Goal: Transaction & Acquisition: Purchase product/service

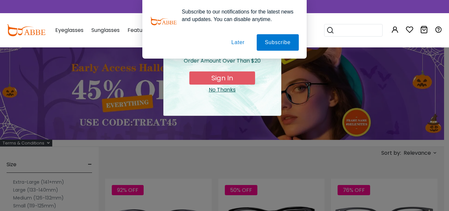
click at [236, 39] on button "Later" at bounding box center [238, 42] width 30 height 16
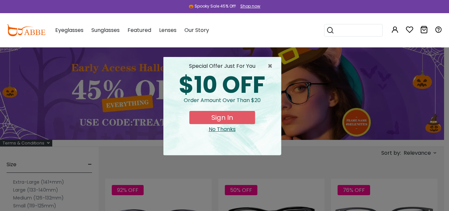
click at [229, 130] on div "No Thanks" at bounding box center [222, 129] width 107 height 8
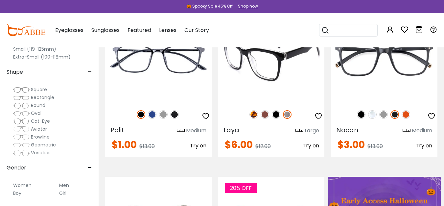
scroll to position [274, 0]
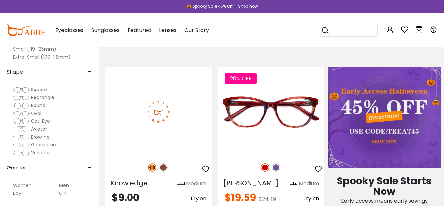
click at [181, 114] on img at bounding box center [158, 111] width 107 height 89
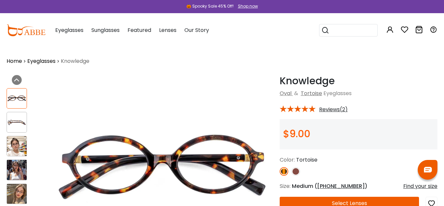
scroll to position [109, 0]
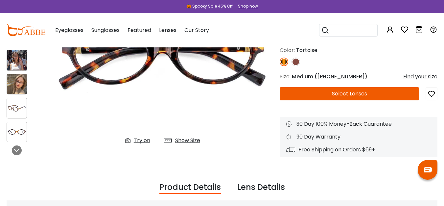
click at [313, 99] on button "Select Lenses" at bounding box center [349, 93] width 139 height 13
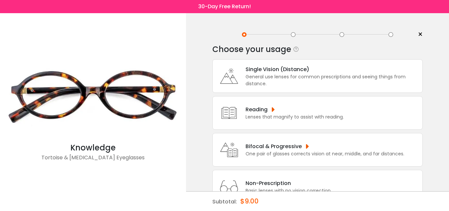
click at [288, 82] on div "General use lenses for common prescriptions and seeing things from distance." at bounding box center [333, 80] width 174 height 14
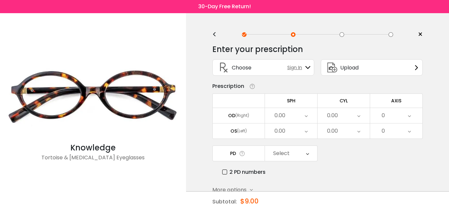
click at [264, 67] on div "Choose Sign In" at bounding box center [263, 68] width 95 height 16
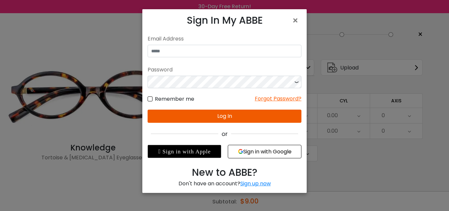
click at [291, 20] on h3 "Sign In My ABBE" at bounding box center [225, 20] width 154 height 12
click at [295, 20] on span "×" at bounding box center [297, 20] width 10 height 14
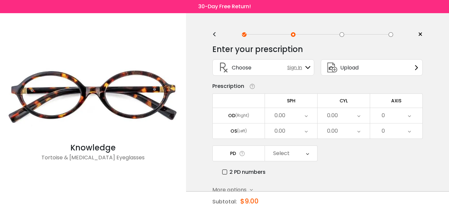
click at [277, 117] on div "0.00" at bounding box center [280, 115] width 11 height 13
click at [290, 166] on li "0.00" at bounding box center [291, 171] width 52 height 12
click at [286, 131] on div "0.00" at bounding box center [291, 130] width 52 height 15
click at [290, 170] on li "0.00" at bounding box center [291, 171] width 52 height 12
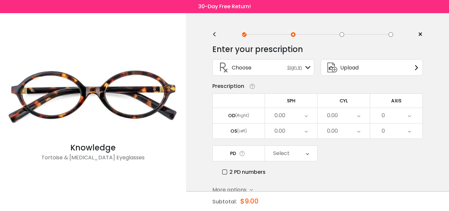
click at [297, 113] on div "0.00" at bounding box center [291, 115] width 52 height 15
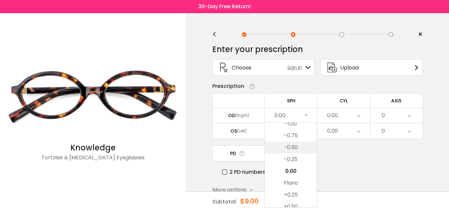
click at [287, 144] on li "-0.50" at bounding box center [291, 147] width 52 height 12
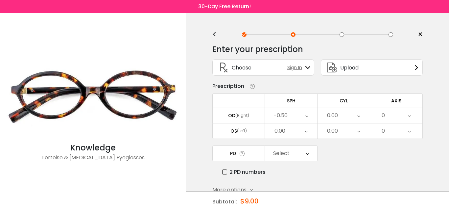
click at [286, 131] on div "0.00" at bounding box center [291, 130] width 52 height 15
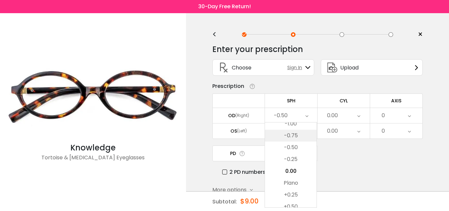
click at [287, 148] on li "-0.50" at bounding box center [291, 147] width 52 height 12
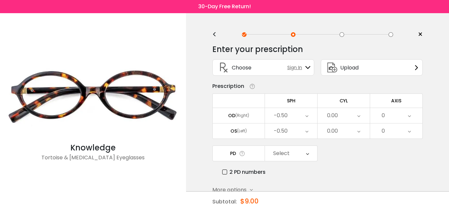
click at [328, 114] on div "0.00" at bounding box center [332, 115] width 11 height 13
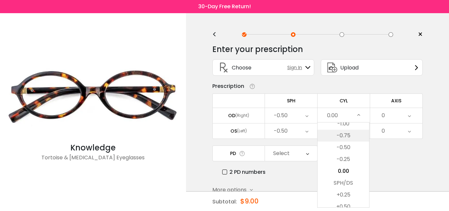
click at [339, 139] on li "-0.75" at bounding box center [344, 136] width 52 height 12
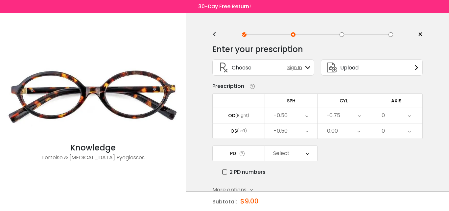
click at [338, 131] on div "0.00" at bounding box center [344, 130] width 52 height 15
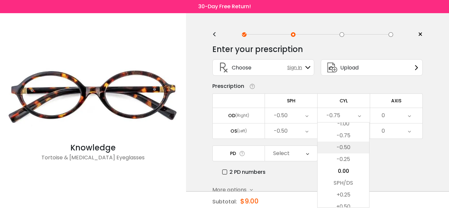
click at [333, 152] on li "-0.50" at bounding box center [344, 147] width 52 height 12
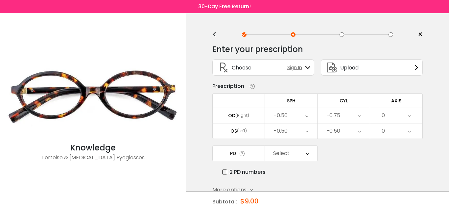
click at [384, 116] on div "0" at bounding box center [383, 115] width 3 height 13
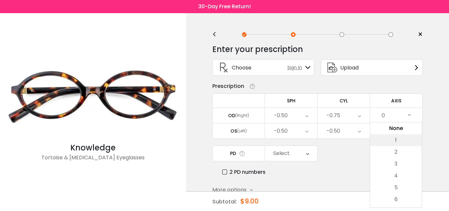
click at [390, 139] on li "1" at bounding box center [396, 140] width 52 height 12
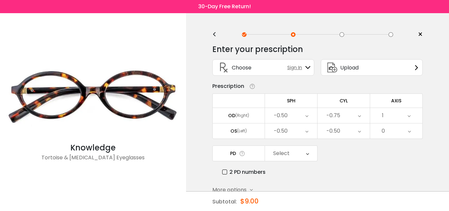
click at [389, 127] on div "0" at bounding box center [396, 130] width 52 height 15
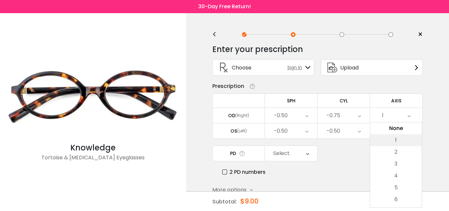
click at [388, 151] on li "2" at bounding box center [396, 152] width 52 height 12
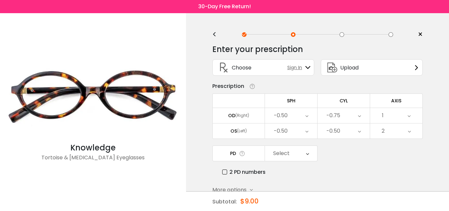
click at [285, 152] on div "Select" at bounding box center [281, 153] width 16 height 13
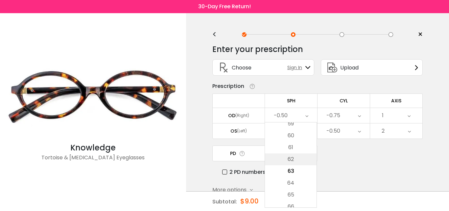
click at [285, 159] on li "62" at bounding box center [291, 159] width 52 height 12
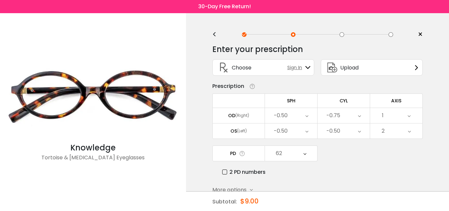
scroll to position [36, 0]
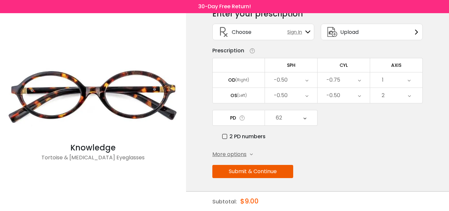
click at [251, 173] on button "Submit & Continue" at bounding box center [252, 171] width 81 height 13
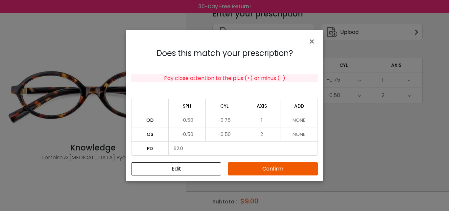
click at [266, 169] on button "Confirm" at bounding box center [273, 168] width 90 height 13
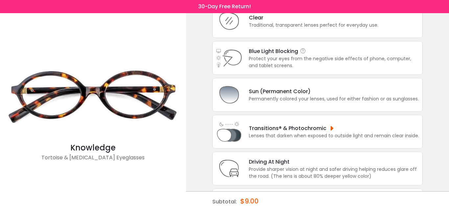
scroll to position [0, 0]
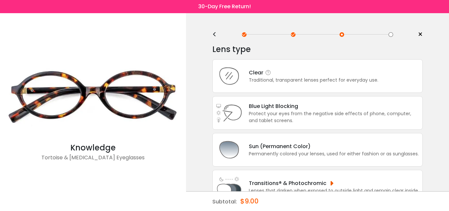
click at [264, 90] on div "Clear Traditional, transparent lenses perfect for everyday use." at bounding box center [317, 76] width 210 height 34
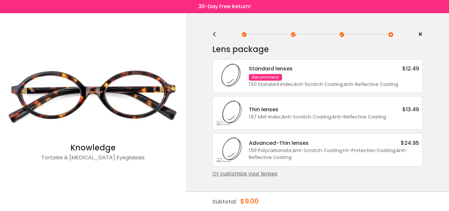
click at [261, 80] on div "Recommend" at bounding box center [265, 77] width 33 height 7
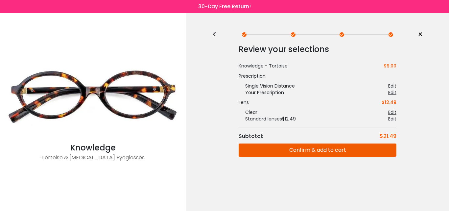
click at [256, 153] on button "Confirm & add to cart" at bounding box center [318, 149] width 158 height 13
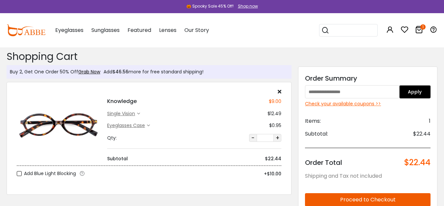
click at [346, 93] on input "text" at bounding box center [352, 91] width 94 height 13
paste input "**********"
type input "**********"
paste input "*******"
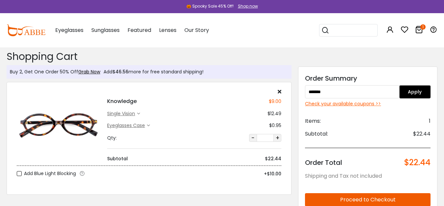
click at [401, 88] on button "Apply" at bounding box center [414, 91] width 31 height 13
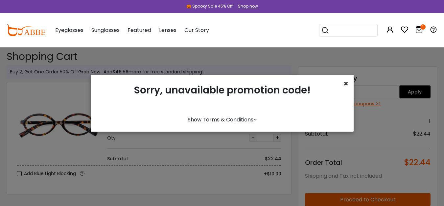
click at [344, 85] on span "×" at bounding box center [346, 83] width 5 height 11
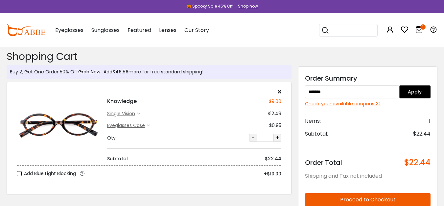
click at [328, 90] on input "*******" at bounding box center [352, 91] width 94 height 13
type input "*******"
click at [412, 88] on button "Apply" at bounding box center [414, 91] width 31 height 13
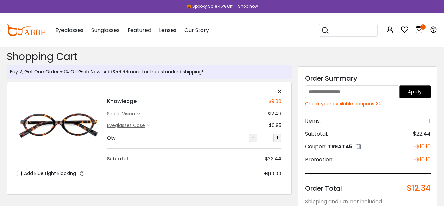
drag, startPoint x: 119, startPoint y: 101, endPoint x: 76, endPoint y: 124, distance: 48.8
click at [264, 137] on input "*" at bounding box center [265, 138] width 16 height 8
type input "**"
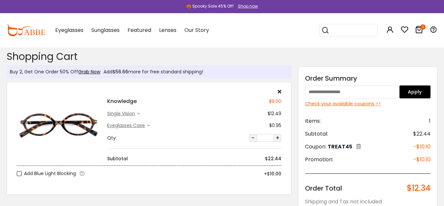
click at [361, 96] on input "text" at bounding box center [352, 91] width 94 height 13
type input "*******"
click at [409, 92] on button "Apply" at bounding box center [414, 91] width 31 height 13
